Goal: Task Accomplishment & Management: Manage account settings

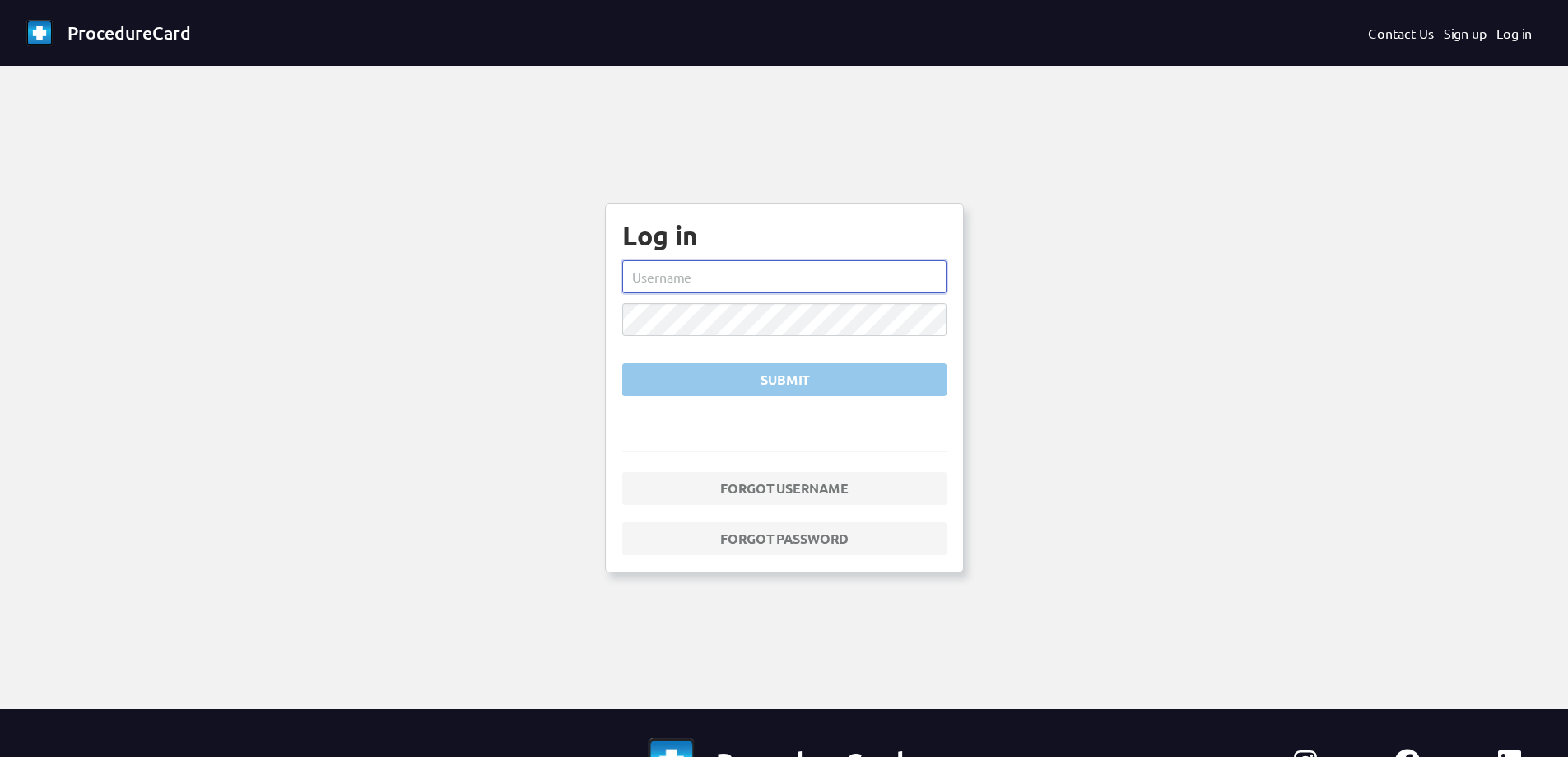
click at [713, 280] on input "text" at bounding box center [785, 276] width 325 height 33
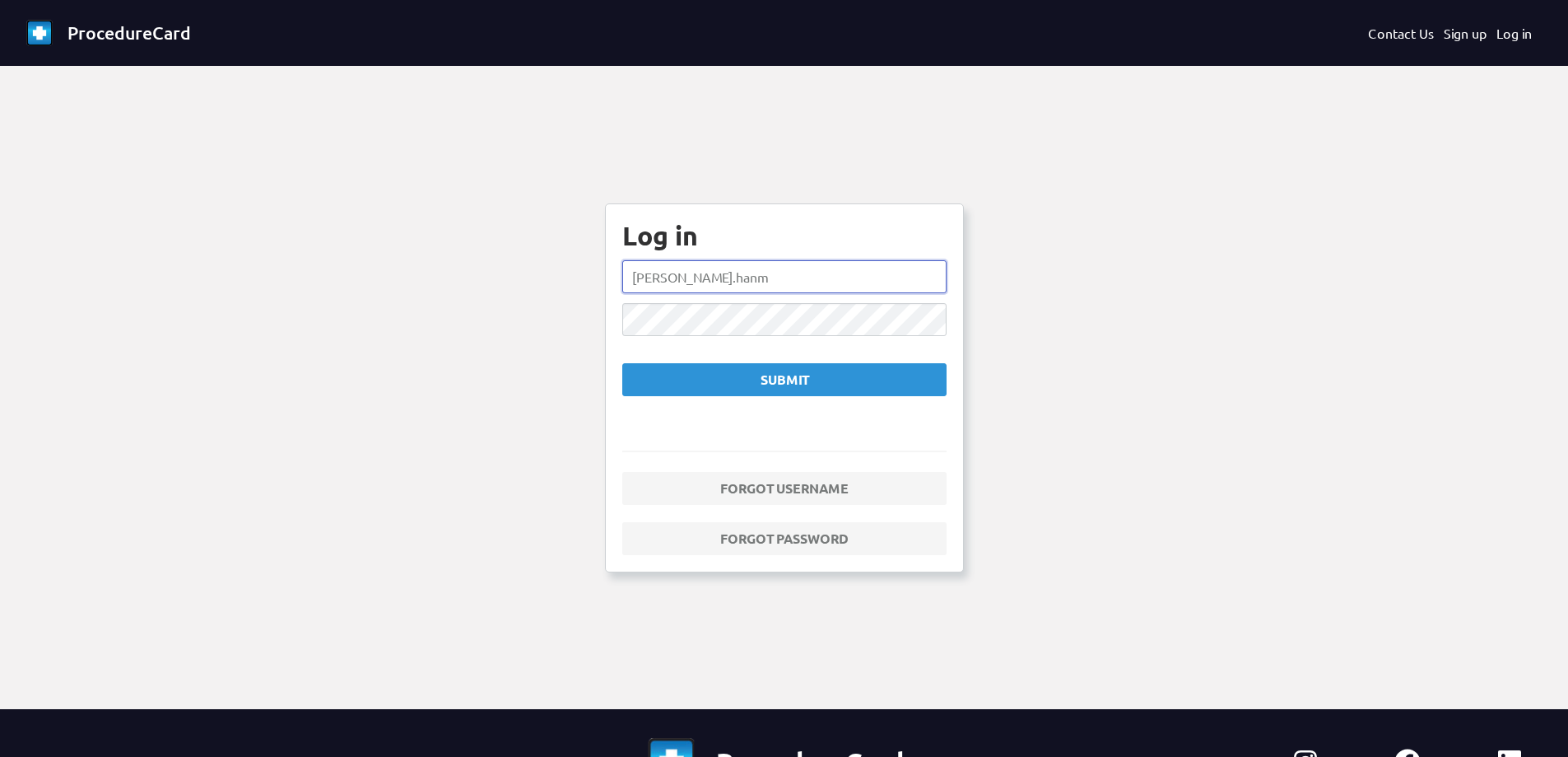
click at [686, 278] on input "[PERSON_NAME].hanm" at bounding box center [785, 276] width 325 height 33
click at [727, 388] on div "Submit" at bounding box center [784, 379] width 296 height 19
click at [705, 274] on input "[PERSON_NAME].hanham" at bounding box center [785, 276] width 325 height 33
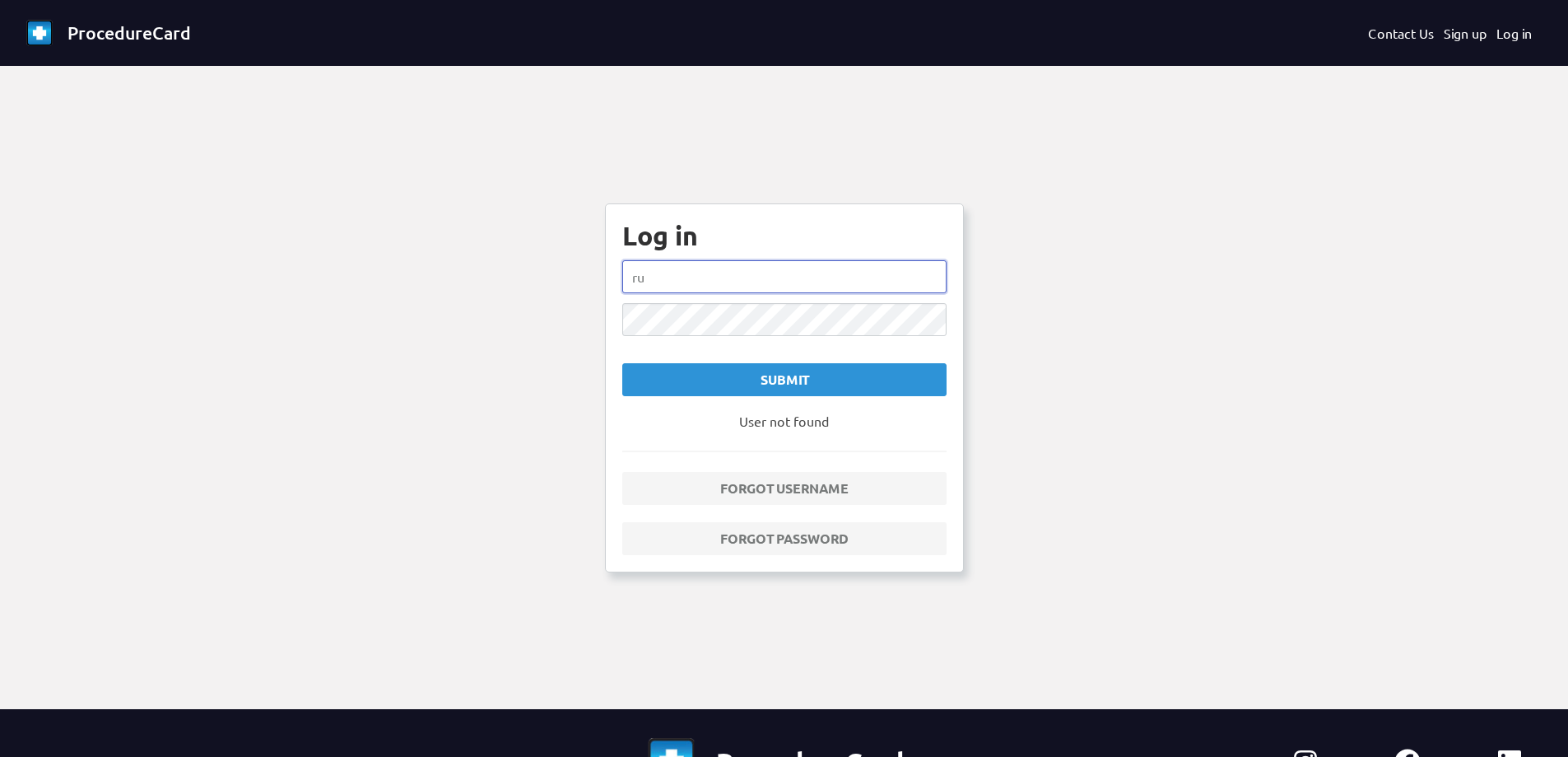
type input "r"
type input "[PERSON_NAME].hanham"
click at [623, 364] on button "Submit" at bounding box center [785, 379] width 325 height 33
